Goal: Navigation & Orientation: Go to known website

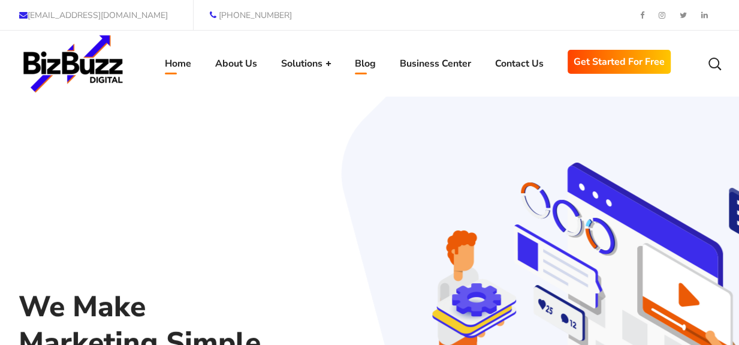
click at [352, 65] on link "Blog" at bounding box center [365, 64] width 45 height 66
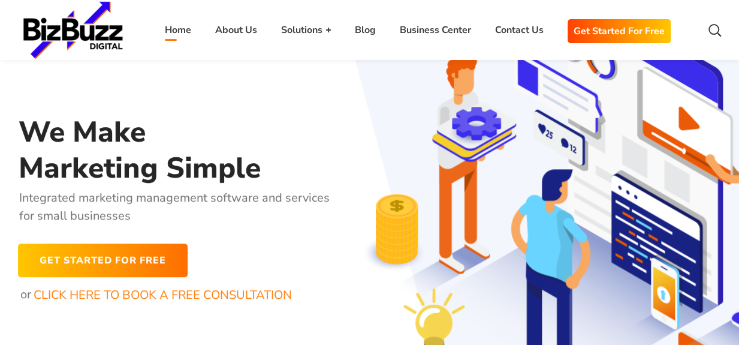
scroll to position [240, 0]
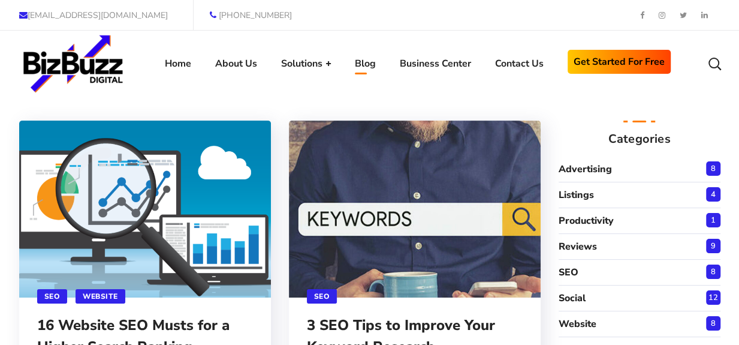
click at [623, 68] on span "Get Started for Free" at bounding box center [619, 62] width 91 height 18
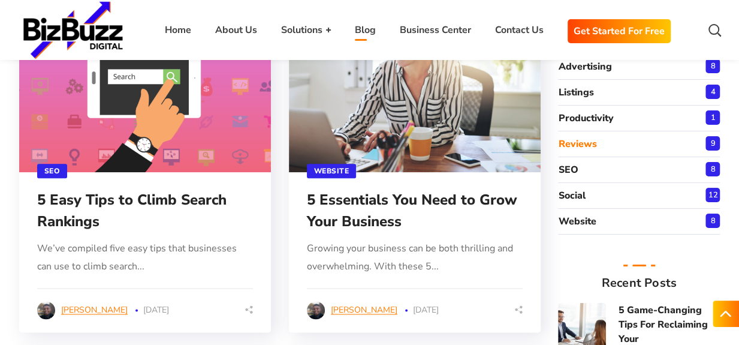
scroll to position [779, 0]
